Goal: Information Seeking & Learning: Learn about a topic

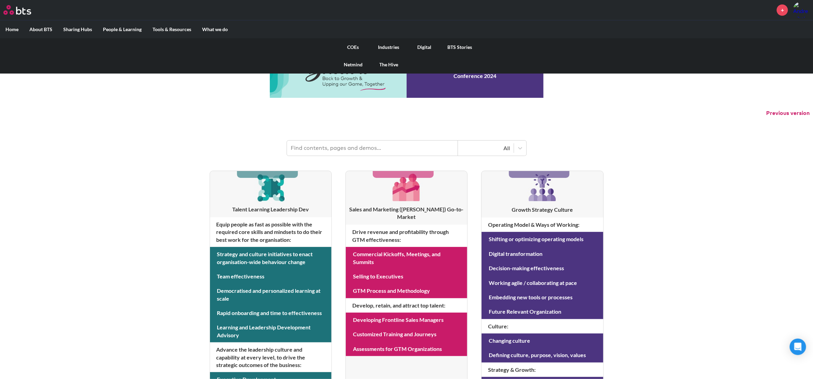
click at [350, 46] on link "COEs" at bounding box center [353, 47] width 36 height 18
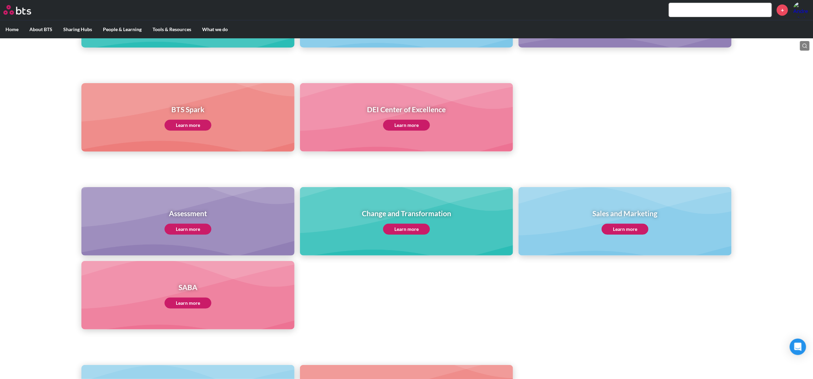
scroll to position [249, 0]
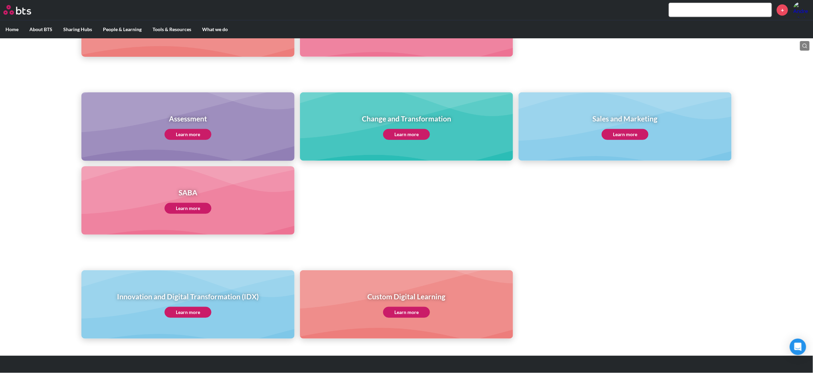
click at [191, 307] on link "Learn more" at bounding box center [187, 312] width 47 height 11
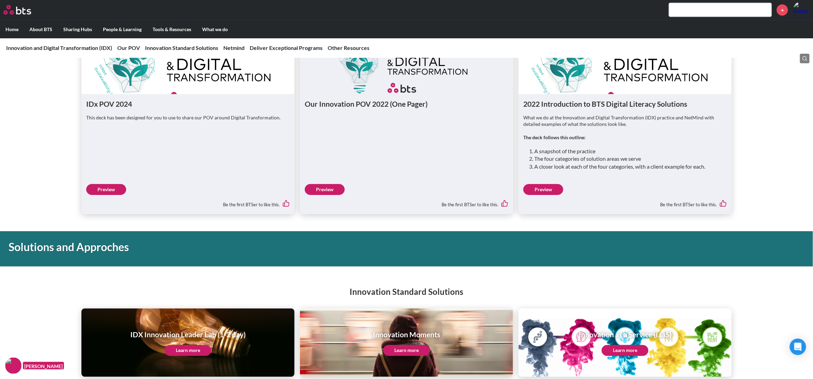
scroll to position [667, 0]
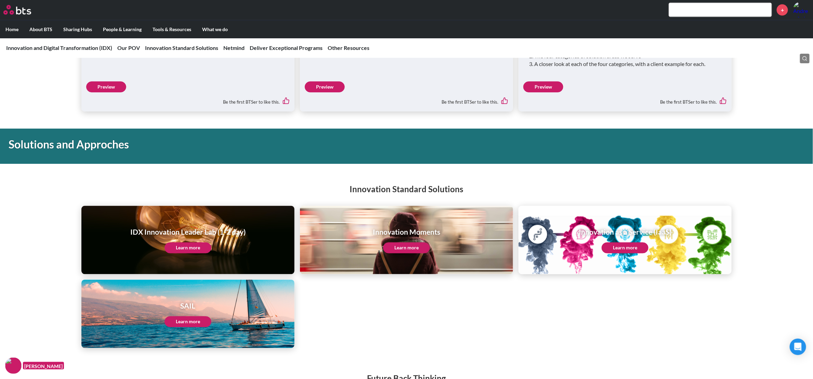
click at [188, 247] on link "Learn more" at bounding box center [187, 247] width 47 height 11
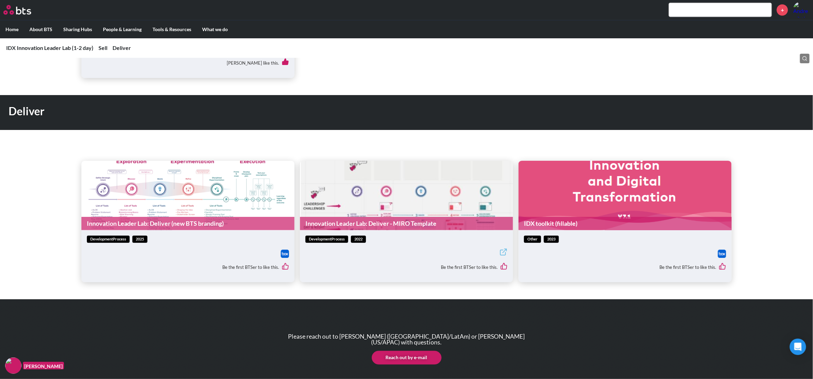
scroll to position [462, 0]
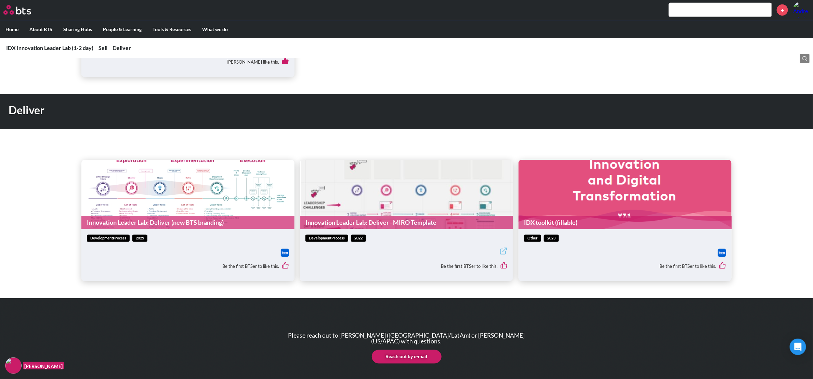
click at [147, 218] on link "Innovation Leader Lab: Deliver (new BTS branding)" at bounding box center [187, 222] width 213 height 13
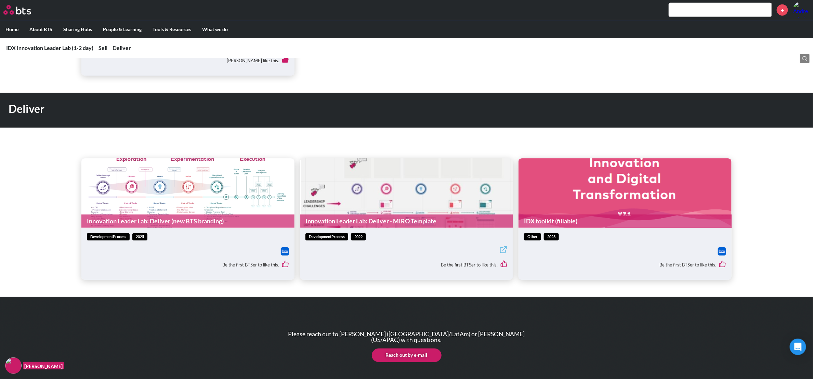
scroll to position [490, 0]
